Goal: Task Accomplishment & Management: Manage account settings

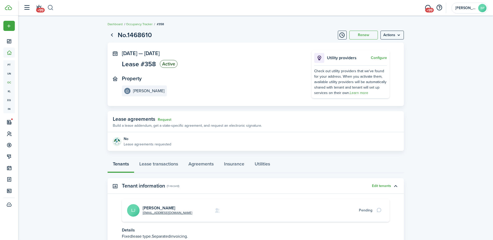
click at [50, 8] on button "button" at bounding box center [50, 7] width 6 height 9
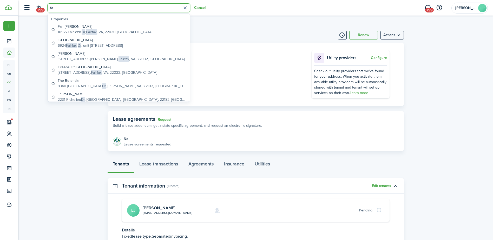
type input "f"
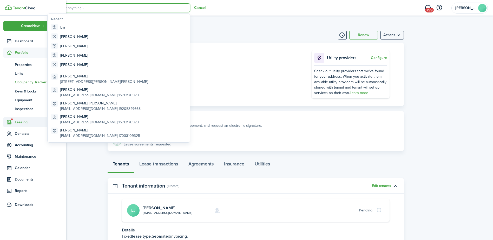
click at [21, 122] on span "Leasing" at bounding box center [39, 121] width 48 height 5
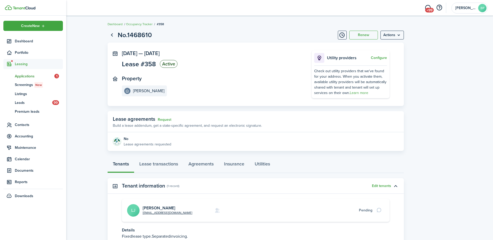
click at [27, 76] on span "Applications" at bounding box center [34, 76] width 39 height 5
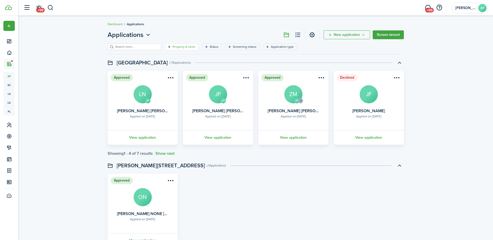
click at [183, 47] on filter-tag-label "Property & Units" at bounding box center [183, 46] width 23 height 5
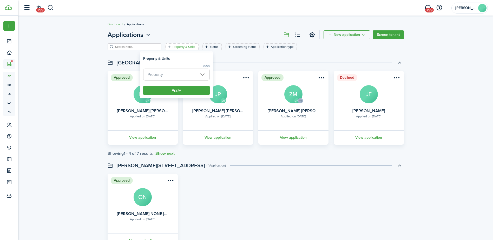
click at [201, 74] on span "Property" at bounding box center [176, 74] width 66 height 11
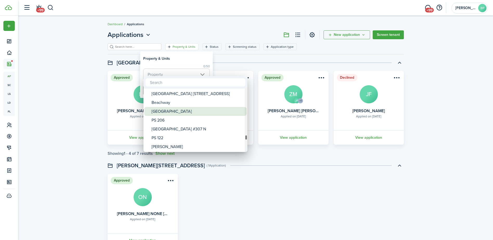
click at [164, 113] on div "[GEOGRAPHIC_DATA]" at bounding box center [197, 111] width 92 height 9
type input "[GEOGRAPHIC_DATA]"
click at [193, 25] on div at bounding box center [246, 119] width 576 height 323
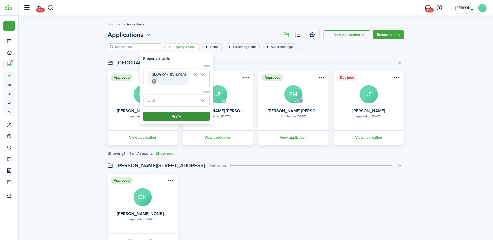
click at [181, 112] on button "Apply" at bounding box center [176, 116] width 66 height 9
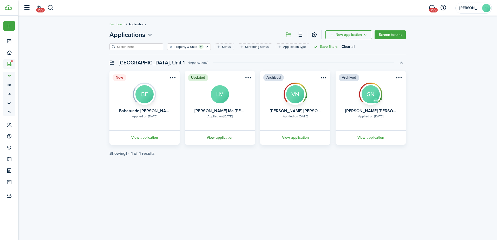
click at [221, 136] on link "View application" at bounding box center [220, 137] width 72 height 14
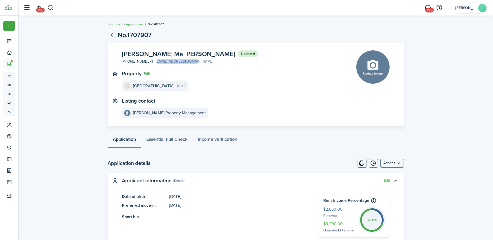
drag, startPoint x: 188, startPoint y: 63, endPoint x: 152, endPoint y: 61, distance: 35.6
click at [152, 61] on panel-main-content "[PERSON_NAME] Ma [PERSON_NAME] Updated [PHONE_NUMBER] [EMAIL_ADDRESS][DOMAIN_NA…" at bounding box center [190, 57] width 136 height 14
drag, startPoint x: 152, startPoint y: 61, endPoint x: 155, endPoint y: 63, distance: 3.3
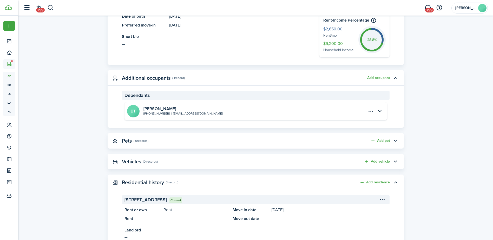
scroll to position [182, 0]
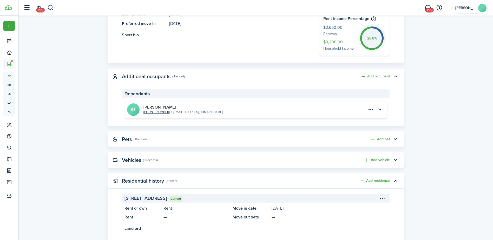
click at [185, 111] on link "[EMAIL_ADDRESS][DOMAIN_NAME]" at bounding box center [198, 112] width 50 height 5
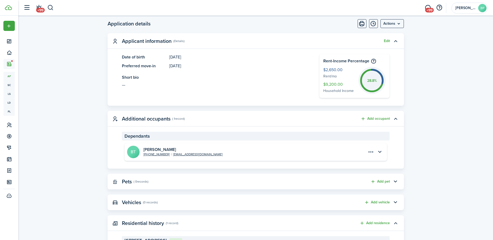
scroll to position [156, 0]
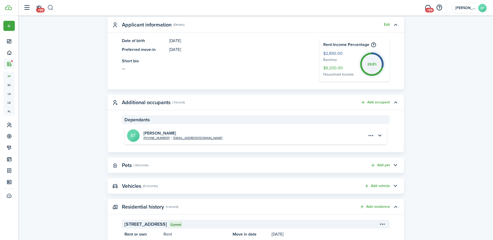
click at [51, 7] on button "button" at bounding box center [50, 7] width 6 height 9
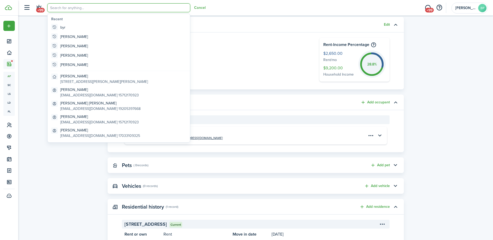
scroll to position [0, 0]
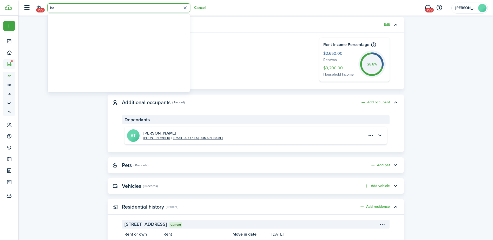
type input "h"
type input "[PERSON_NAME]"
